Goal: Navigation & Orientation: Find specific page/section

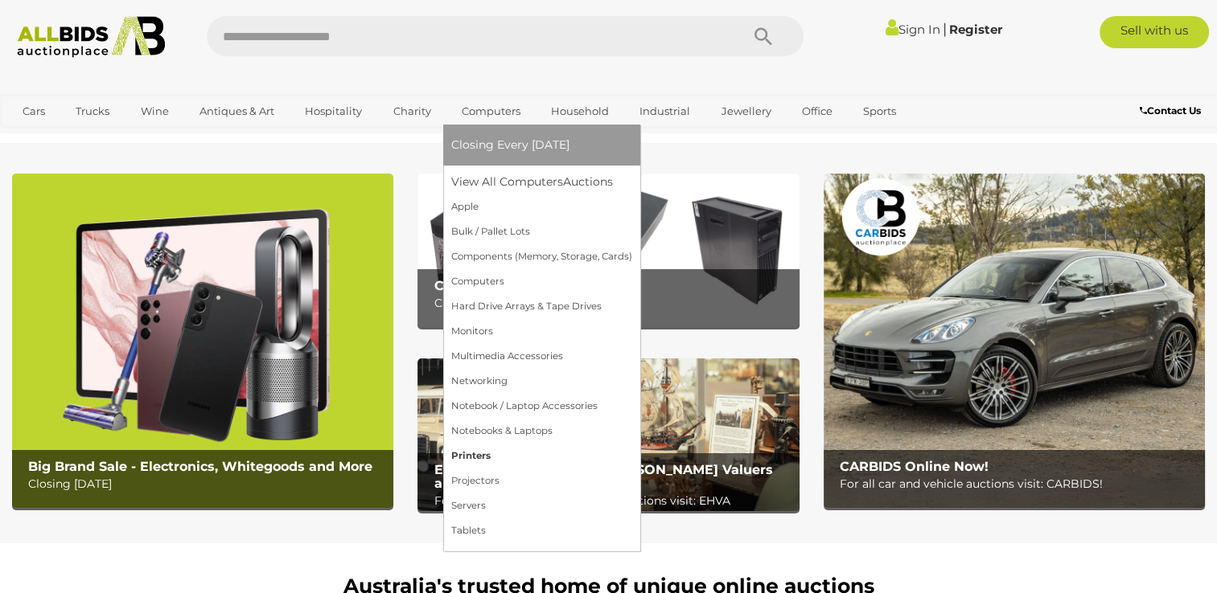
click at [460, 452] on link "Printers" at bounding box center [541, 456] width 181 height 25
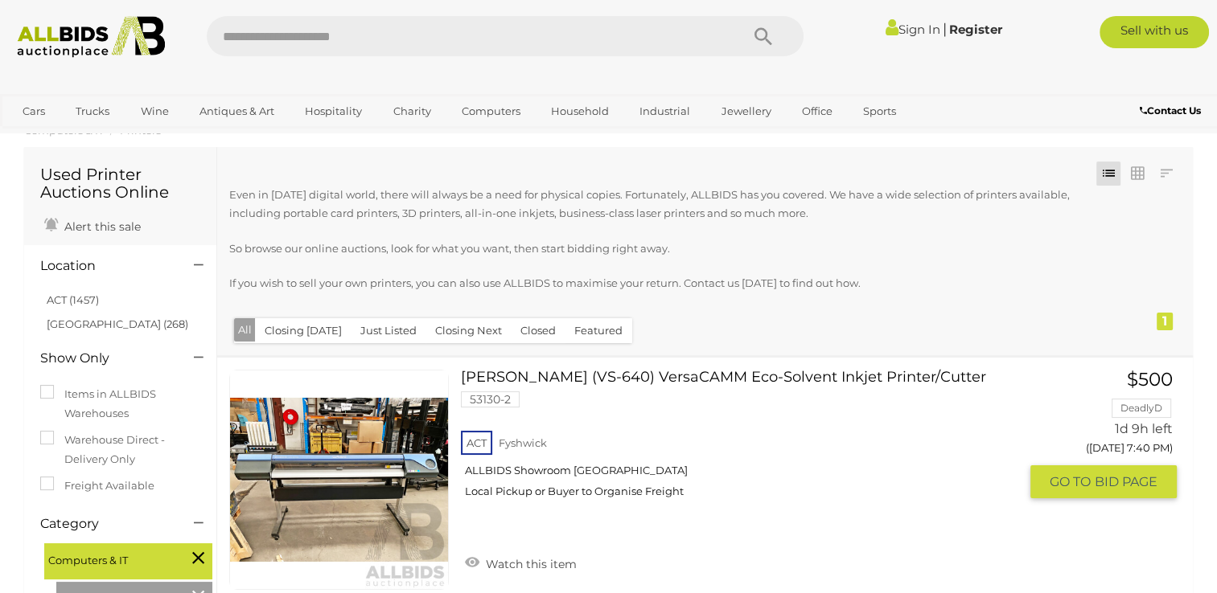
scroll to position [8, 0]
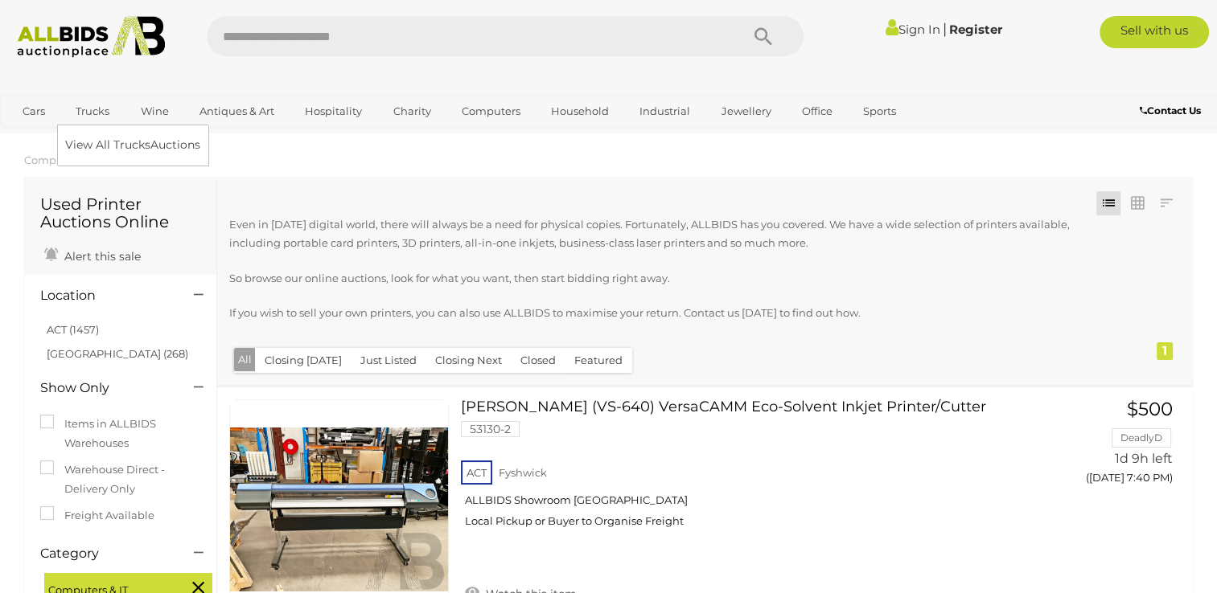
click at [88, 111] on link "Trucks" at bounding box center [92, 111] width 55 height 27
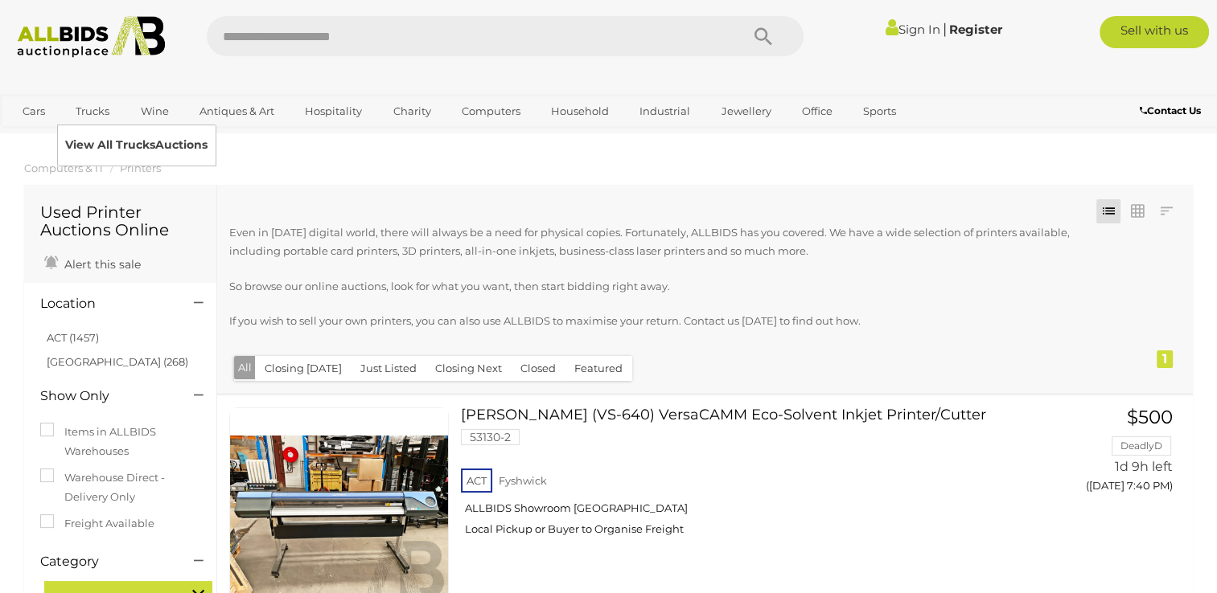
click at [90, 143] on link "View All Trucks Auctions" at bounding box center [136, 145] width 142 height 25
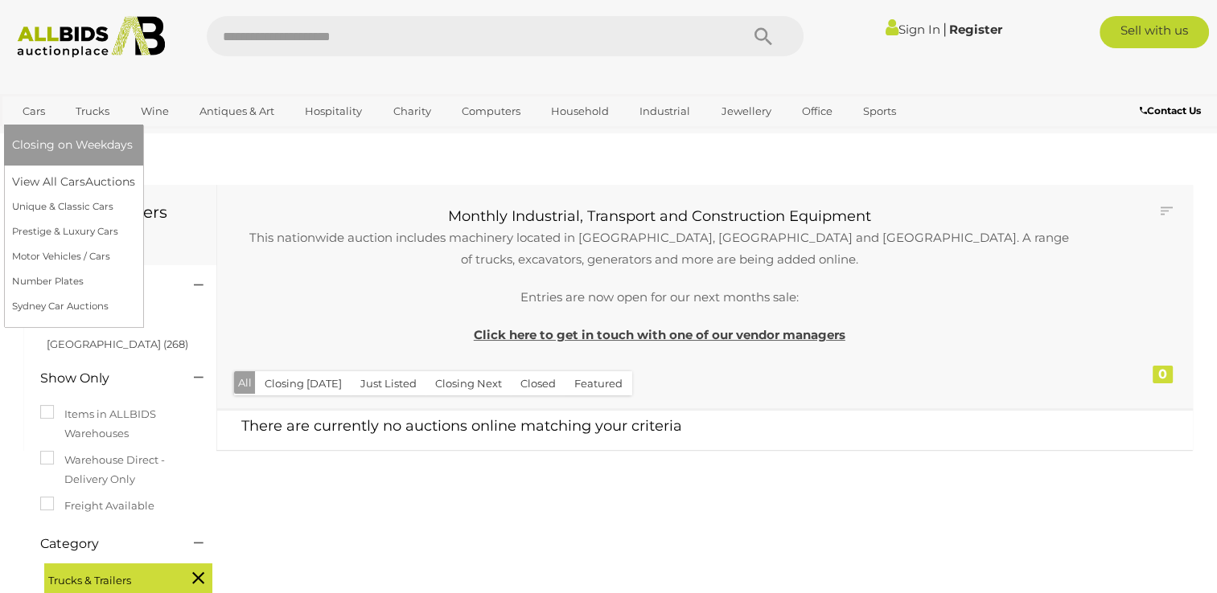
click at [28, 114] on link "Cars" at bounding box center [33, 111] width 43 height 27
